Goal: Task Accomplishment & Management: Complete application form

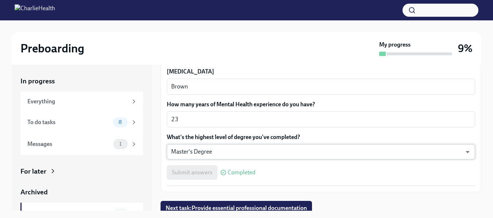
scroll to position [709, 0]
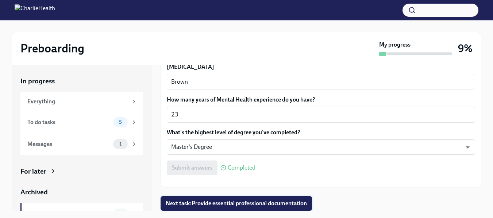
click at [206, 205] on span "Next task : Provide essential professional documentation" at bounding box center [236, 203] width 141 height 7
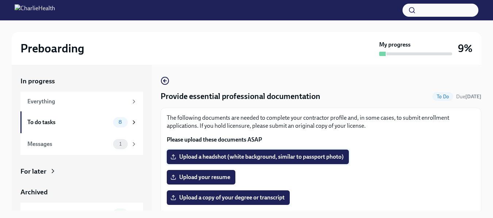
click at [246, 159] on span "Upload a headshot (white background, similar to passport photo)" at bounding box center [258, 157] width 172 height 7
click at [0, 0] on input "Upload a headshot (white background, similar to passport photo)" at bounding box center [0, 0] width 0 height 0
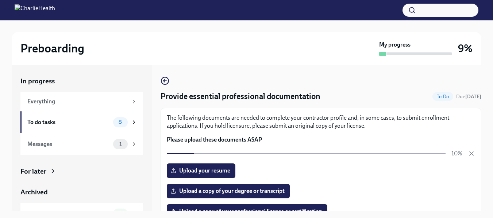
scroll to position [36, 0]
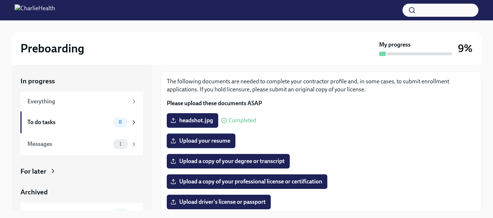
click at [197, 142] on span "Upload your resume" at bounding box center [201, 140] width 58 height 7
click at [0, 0] on input "Upload your resume" at bounding box center [0, 0] width 0 height 0
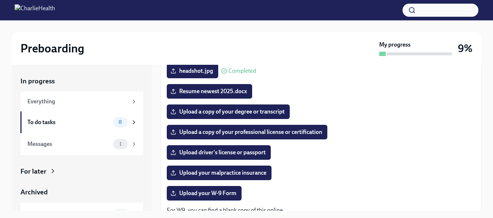
scroll to position [73, 0]
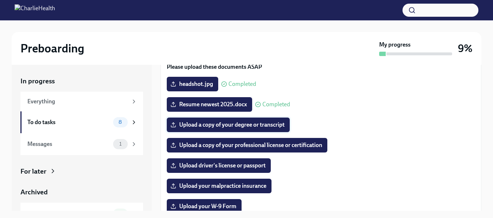
click at [223, 123] on span "Upload a copy of your degree or transcript" at bounding box center [228, 124] width 113 height 7
click at [0, 0] on input "Upload a copy of your degree or transcript" at bounding box center [0, 0] width 0 height 0
click at [214, 127] on span "Upload a copy of your degree or transcript" at bounding box center [228, 124] width 113 height 7
click at [0, 0] on input "Upload a copy of your degree or transcript" at bounding box center [0, 0] width 0 height 0
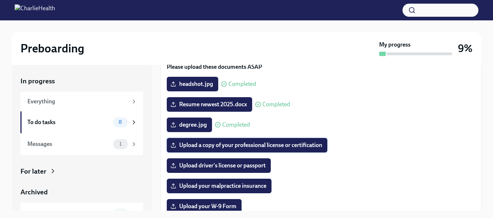
click at [227, 145] on span "Upload a copy of your professional license or certification" at bounding box center [247, 145] width 150 height 7
click at [0, 0] on input "Upload a copy of your professional license or certification" at bounding box center [0, 0] width 0 height 0
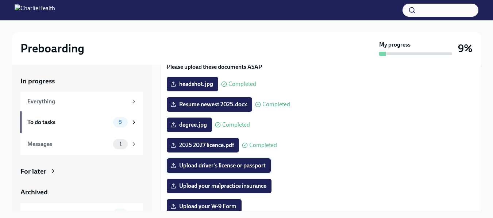
click at [195, 164] on span "Upload driver's license or passport" at bounding box center [219, 165] width 94 height 7
click at [0, 0] on input "Upload driver's license or passport" at bounding box center [0, 0] width 0 height 0
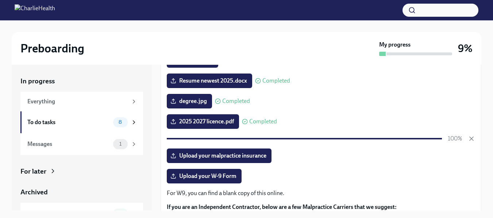
scroll to position [109, 0]
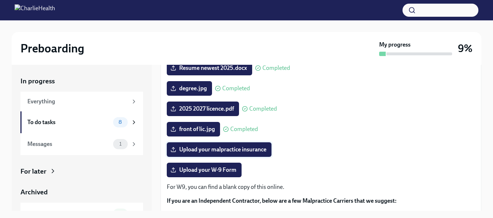
click at [213, 150] on span "Upload your malpractice insurance" at bounding box center [219, 149] width 94 height 7
click at [0, 0] on input "Upload your malpractice insurance" at bounding box center [0, 0] width 0 height 0
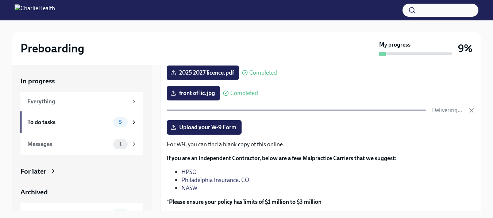
scroll to position [146, 0]
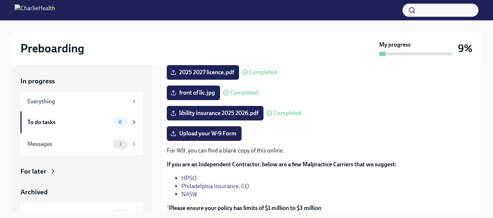
click at [233, 151] on p "For W9, you can find a blank copy of this online." at bounding box center [321, 151] width 308 height 8
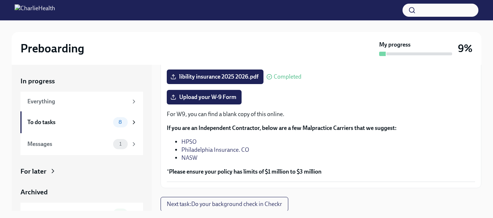
scroll to position [183, 0]
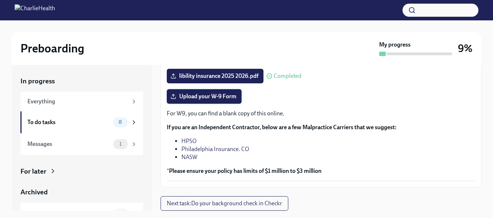
click at [205, 95] on span "Upload your W-9 Form" at bounding box center [204, 96] width 65 height 7
click at [0, 0] on input "Upload your W-9 Form" at bounding box center [0, 0] width 0 height 0
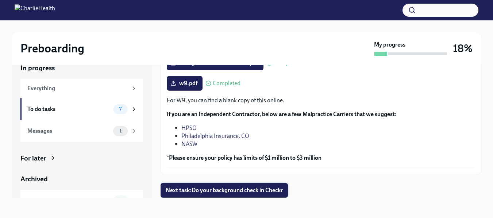
click at [227, 189] on span "Next task : Do your background check in Checkr" at bounding box center [224, 190] width 117 height 7
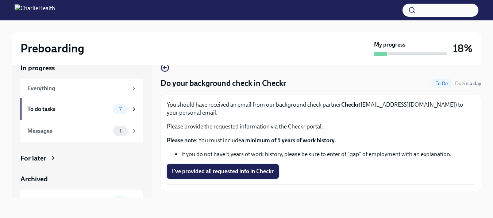
click at [213, 168] on span "I've provided all requested info in Checkr" at bounding box center [223, 171] width 102 height 7
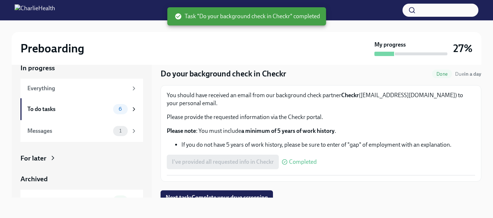
scroll to position [17, 0]
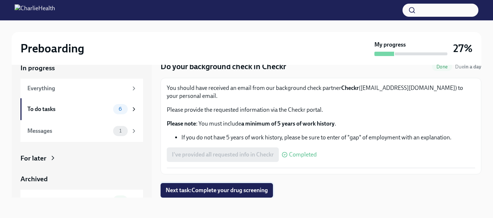
click at [220, 189] on span "Next task : Complete your drug screening" at bounding box center [217, 190] width 102 height 7
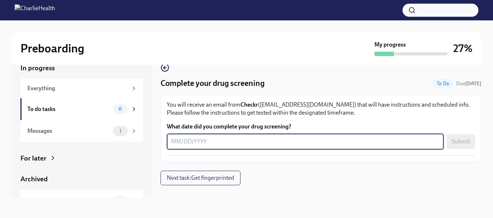
click at [185, 142] on textarea "What date did you complete your drug screening?" at bounding box center [305, 141] width 268 height 9
type textarea "[DATE]"
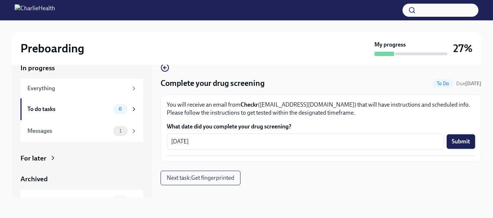
click at [462, 139] on span "Submit" at bounding box center [461, 141] width 18 height 7
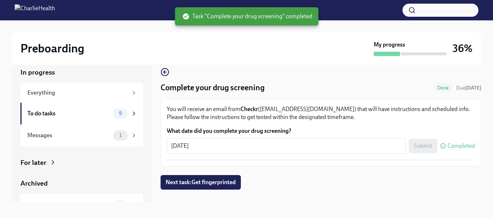
scroll to position [13, 0]
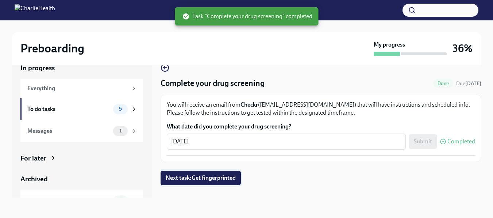
click at [189, 179] on span "Next task : Get fingerprinted" at bounding box center [201, 178] width 70 height 7
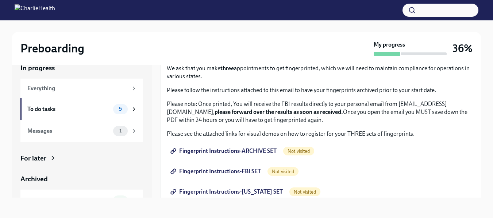
scroll to position [73, 0]
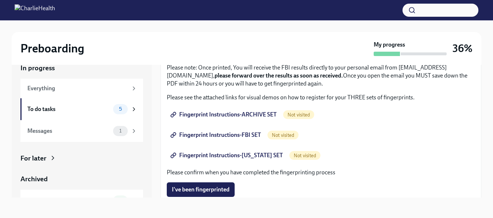
click at [206, 115] on span "Fingerprint Instructions-ARCHIVE SET" at bounding box center [224, 114] width 105 height 7
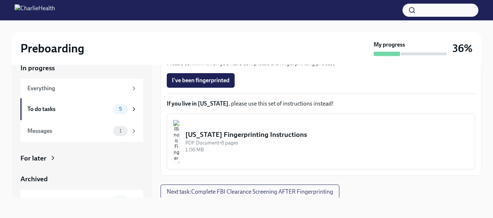
scroll to position [184, 0]
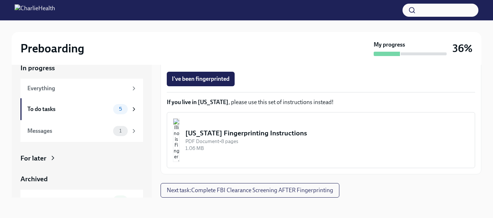
click at [58, 159] on div "For later" at bounding box center [81, 158] width 123 height 9
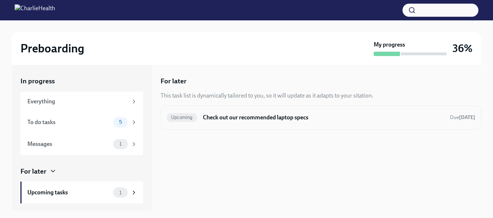
click at [249, 118] on h6 "Check out our recommended laptop specs" at bounding box center [323, 118] width 241 height 8
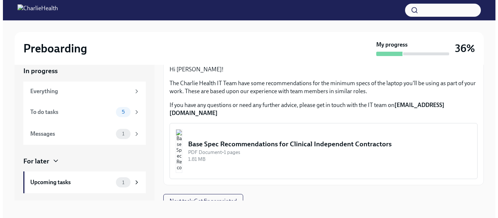
scroll to position [13, 0]
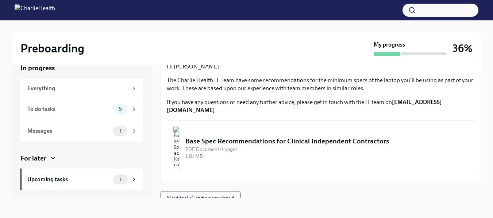
click at [235, 146] on div "PDF Document • 1 pages" at bounding box center [326, 149] width 283 height 7
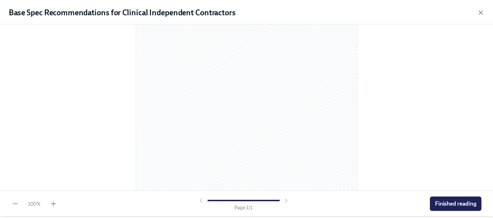
scroll to position [133, 0]
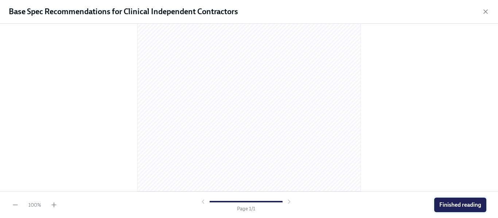
click at [466, 205] on span "Finished reading" at bounding box center [460, 205] width 42 height 7
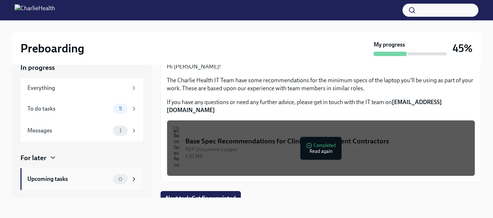
scroll to position [0, 0]
click at [76, 109] on div "To do tasks" at bounding box center [68, 109] width 83 height 8
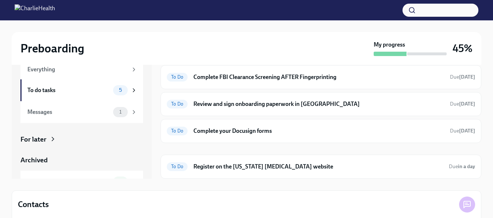
scroll to position [50, 0]
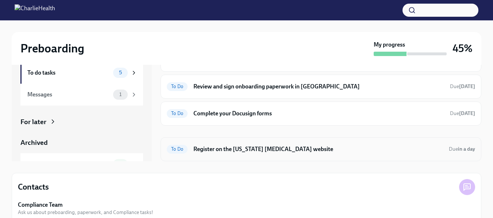
click at [261, 150] on h6 "Register on the [US_STATE] [MEDICAL_DATA] website" at bounding box center [317, 150] width 249 height 8
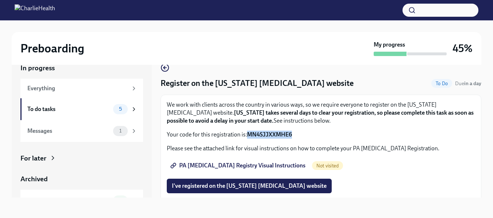
drag, startPoint x: 246, startPoint y: 134, endPoint x: 298, endPoint y: 137, distance: 51.9
click at [298, 137] on p "Your code for this registration is: MN4SJJXXMHE6" at bounding box center [321, 135] width 308 height 8
copy p "MN4SJJXXMHE6"
click at [240, 164] on span "PA [MEDICAL_DATA] Registry Visual Instructions" at bounding box center [238, 165] width 133 height 7
